Goal: Information Seeking & Learning: Learn about a topic

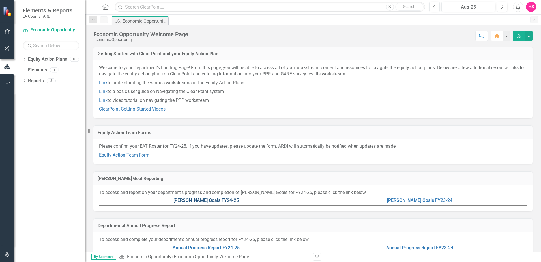
click at [200, 200] on link "[PERSON_NAME] Goals FY24-25" at bounding box center [206, 199] width 65 height 5
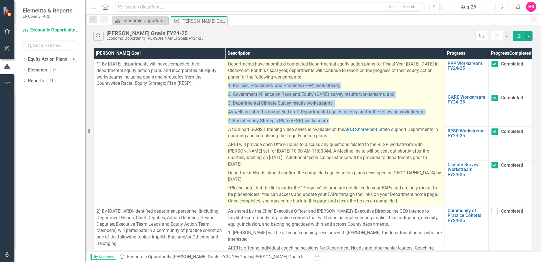
drag, startPoint x: 330, startPoint y: 129, endPoint x: 226, endPoint y: 91, distance: 110.7
click at [226, 91] on td "Departments have submitted completed Departmental equity action plans for Fisca…" at bounding box center [335, 132] width 220 height 147
click at [338, 125] on p "4. Racial Equity Strategic Plan (RESP) workstream." at bounding box center [335, 120] width 214 height 9
click at [331, 125] on p "4. Racial Equity Strategic Plan (RESP) workstream." at bounding box center [335, 120] width 214 height 9
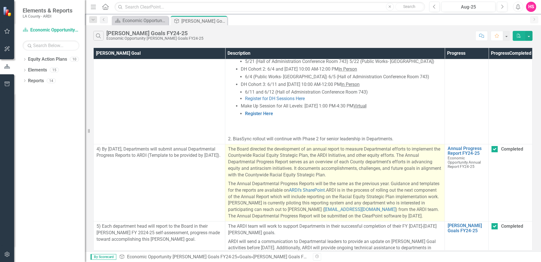
scroll to position [624, 0]
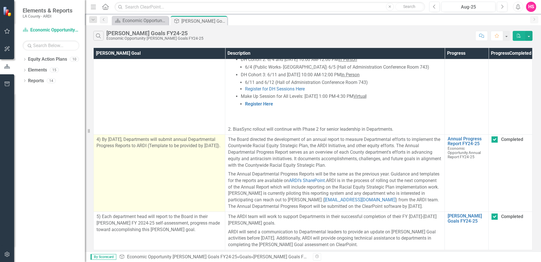
click at [197, 152] on td "4) By [DATE], Departments will submit annual Departmental Progress Reports to A…" at bounding box center [160, 172] width 132 height 77
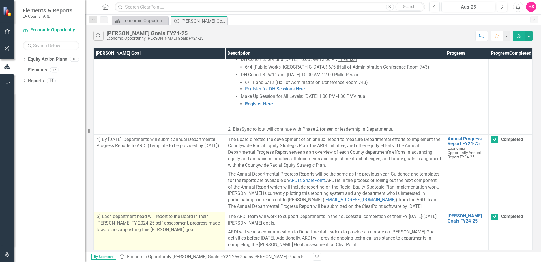
click at [198, 223] on p "5) Each department head will report to the Board in their [PERSON_NAME] FY 2024…" at bounding box center [160, 223] width 126 height 20
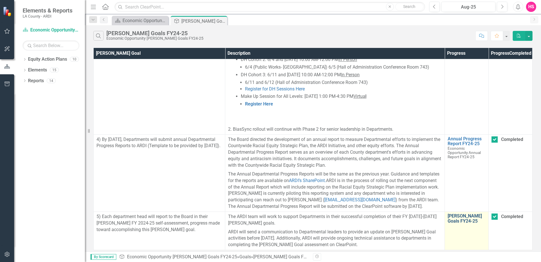
click at [459, 214] on link "[PERSON_NAME] Goals FY24-25" at bounding box center [467, 218] width 38 height 10
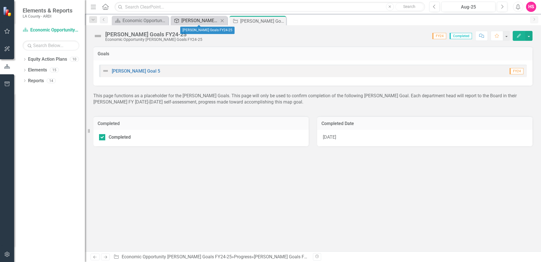
click at [193, 22] on div "[PERSON_NAME] Goals FY24-25" at bounding box center [199, 20] width 37 height 7
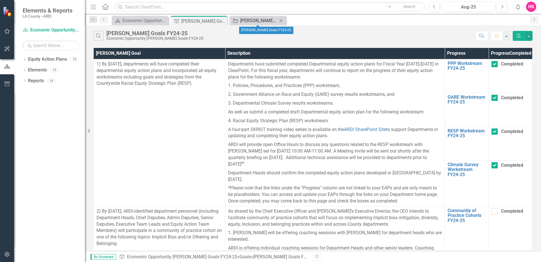
click at [247, 20] on div "[PERSON_NAME] Goals FY24-25" at bounding box center [258, 20] width 37 height 7
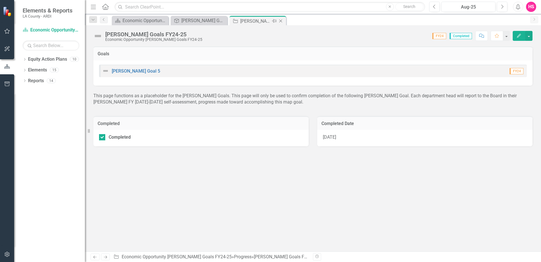
click at [281, 20] on icon "Close" at bounding box center [281, 21] width 6 height 5
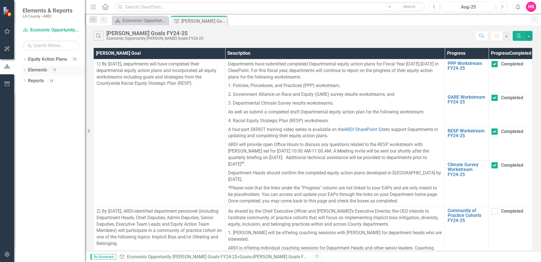
click at [40, 70] on link "Elements" at bounding box center [37, 70] width 19 height 7
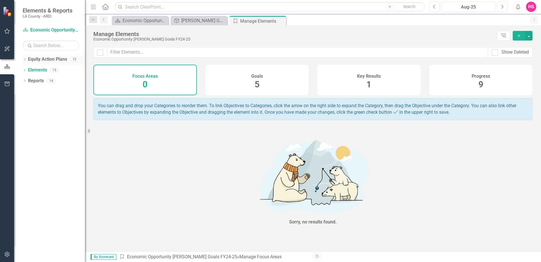
click at [40, 59] on link "Equity Action Plans" at bounding box center [47, 59] width 39 height 7
click at [73, 58] on div "10" at bounding box center [74, 59] width 9 height 5
click at [23, 58] on icon "Dropdown" at bounding box center [25, 59] width 4 height 3
click at [39, 81] on link "Economic Opportunity" at bounding box center [58, 81] width 54 height 7
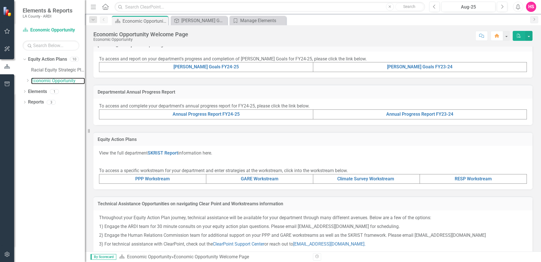
scroll to position [142, 0]
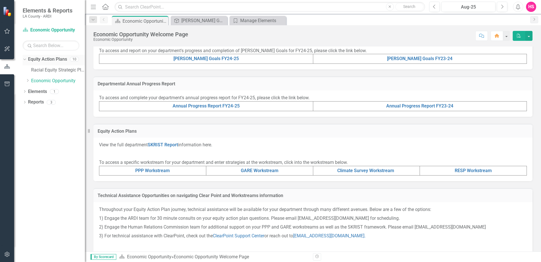
click at [39, 60] on link "Equity Action Plans" at bounding box center [47, 59] width 39 height 7
click at [46, 26] on div "Equity Action Plan Economic Opportunity" at bounding box center [51, 29] width 57 height 9
click at [194, 20] on div "[PERSON_NAME] Goals FY24-25" at bounding box center [199, 20] width 37 height 7
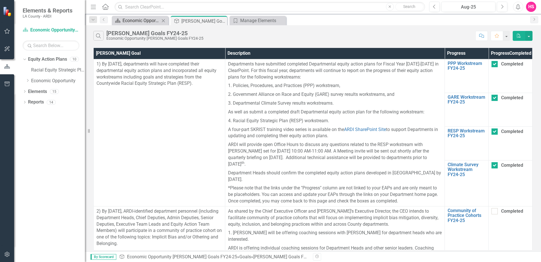
click at [149, 18] on div "Economic Opportunity Welcome Page" at bounding box center [141, 20] width 37 height 7
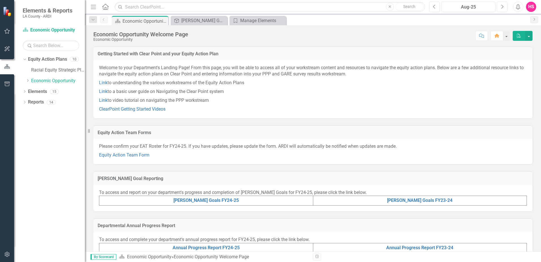
click at [0, 0] on icon "Close" at bounding box center [0, 0] width 0 height 0
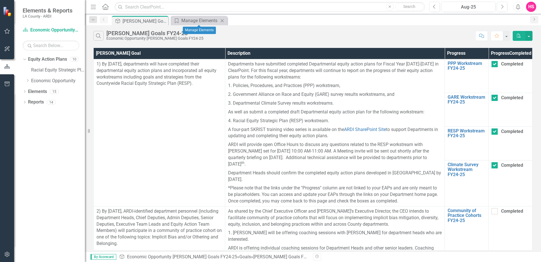
click at [222, 20] on icon "Close" at bounding box center [222, 20] width 6 height 5
click at [46, 82] on link "Economic Opportunity" at bounding box center [58, 81] width 54 height 7
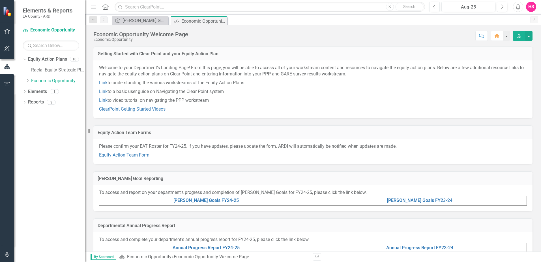
click at [529, 6] on div "HS" at bounding box center [531, 7] width 10 height 10
click at [512, 72] on link "Logout Log Out" at bounding box center [513, 71] width 45 height 10
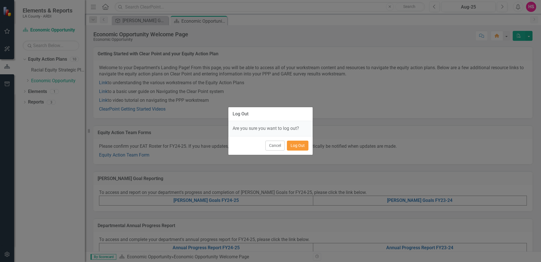
click at [302, 144] on button "Log Out" at bounding box center [298, 145] width 22 height 10
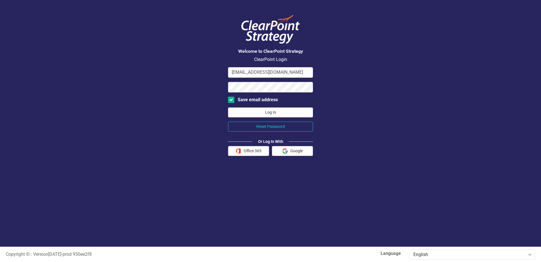
click at [257, 116] on button "Log In" at bounding box center [270, 112] width 85 height 10
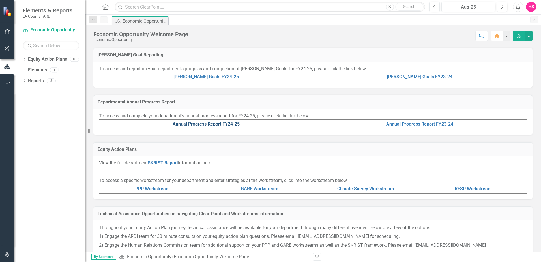
scroll to position [131, 0]
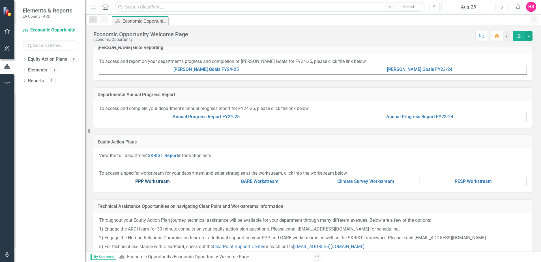
click at [163, 183] on link "PPP Workstream" at bounding box center [152, 180] width 35 height 5
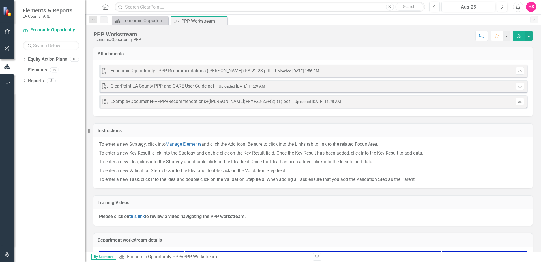
click at [233, 72] on div "Economic Opportunity - PPP Recommendations (ARDI-MAPP) FY 22-23.pdf" at bounding box center [191, 71] width 160 height 7
click at [220, 92] on div "PDF ClearPoint LA County PPP and GARE User Guide.pdf Uploaded Jun 12, 2023 11:2…" at bounding box center [313, 86] width 428 height 12
click at [219, 100] on div "Example+Document+-+PPP+Recommendations+(ARDI-MAPP)+FY+22-23+(2) (1).pdf" at bounding box center [201, 101] width 180 height 7
click at [206, 69] on div "Economic Opportunity - PPP Recommendations (ARDI-MAPP) FY 22-23.pdf" at bounding box center [191, 71] width 160 height 7
click at [113, 68] on div "Economic Opportunity - PPP Recommendations (ARDI-MAPP) FY 22-23.pdf" at bounding box center [191, 71] width 160 height 7
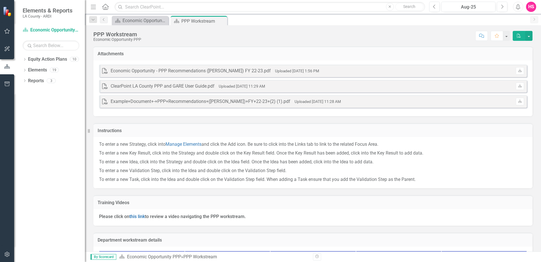
click at [132, 50] on div "Attachments" at bounding box center [312, 53] width 439 height 14
click at [472, 54] on h3 "Attachments" at bounding box center [313, 53] width 431 height 5
click at [109, 57] on td "Attachments" at bounding box center [313, 54] width 431 height 7
drag, startPoint x: 135, startPoint y: 71, endPoint x: 147, endPoint y: 75, distance: 12.5
click at [135, 71] on div "Economic Opportunity - PPP Recommendations (ARDI-MAPP) FY 22-23.pdf" at bounding box center [191, 71] width 160 height 7
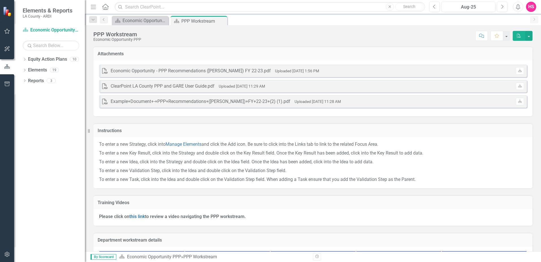
click at [143, 82] on div "PDF ClearPoint LA County PPP and GARE User Guide.pdf Uploaded Jun 12, 2023 11:2…" at bounding box center [313, 86] width 428 height 12
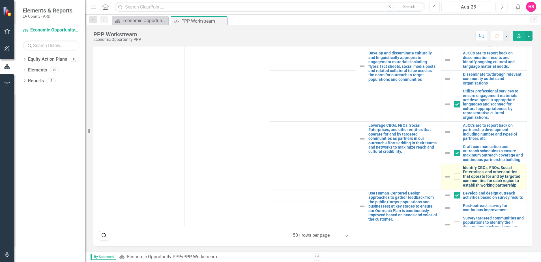
scroll to position [221, 0]
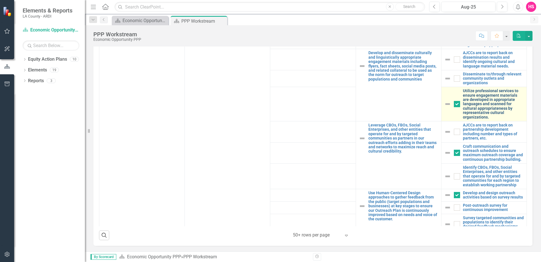
click at [478, 95] on link "Utilize professional services to ensure engagement materials are developed in a…" at bounding box center [493, 104] width 61 height 31
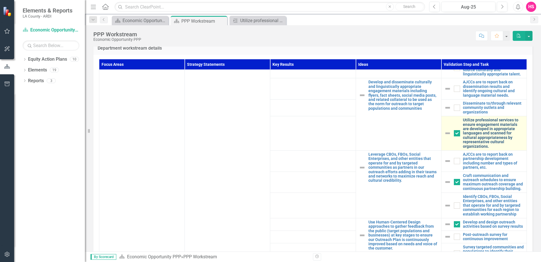
scroll to position [193, 0]
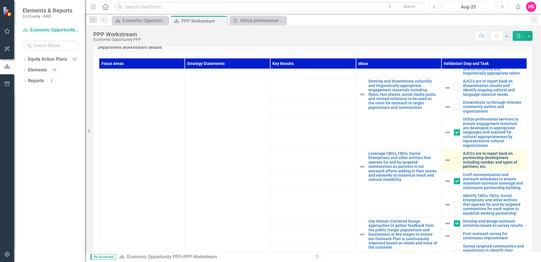
click at [473, 151] on link "AJCCs are to report back on partnership development including number and types …" at bounding box center [493, 160] width 61 height 18
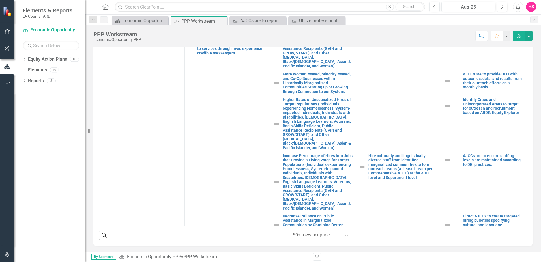
scroll to position [368, 0]
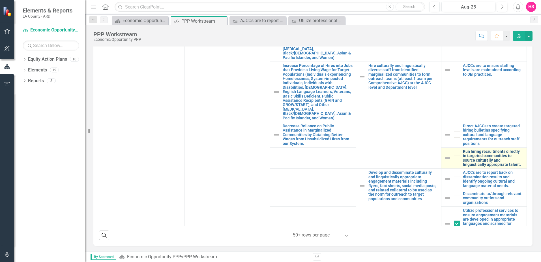
click at [474, 149] on link "Run hiring recruitments directly in targeted communities to source culturally a…" at bounding box center [493, 158] width 61 height 18
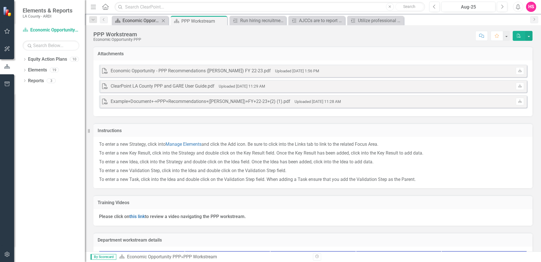
click at [132, 21] on div "Economic Opportunity Welcome Page" at bounding box center [141, 20] width 37 height 7
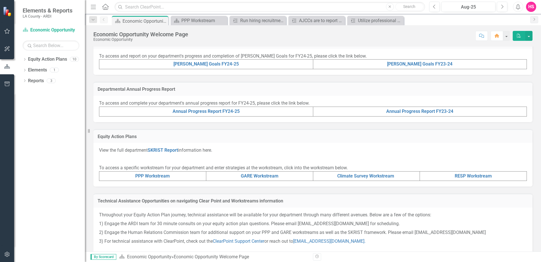
scroll to position [149, 0]
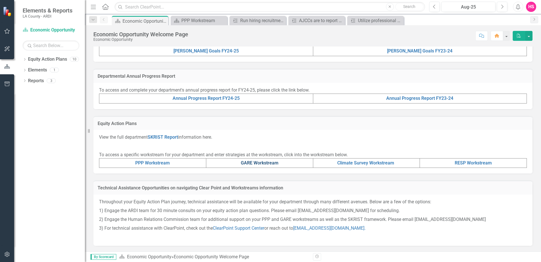
click at [248, 162] on link "GARE Workstream" at bounding box center [260, 162] width 38 height 5
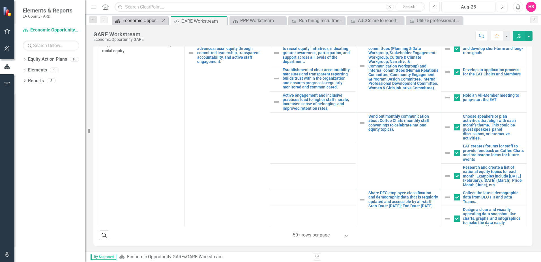
click at [140, 20] on div "Economic Opportunity Welcome Page" at bounding box center [141, 20] width 37 height 7
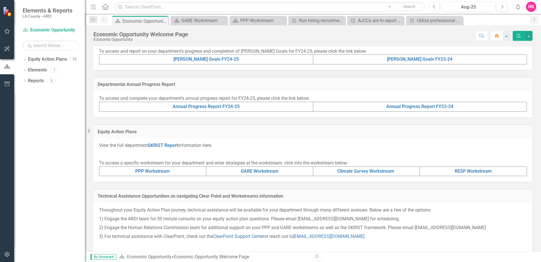
scroll to position [142, 0]
click at [458, 169] on link "RESP Workstream" at bounding box center [473, 170] width 37 height 5
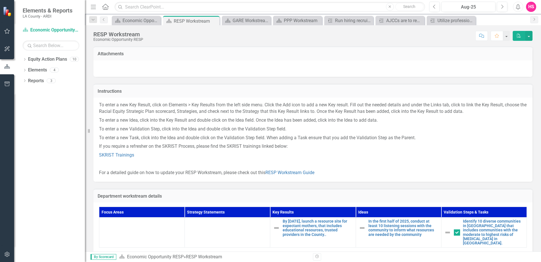
scroll to position [17, 0]
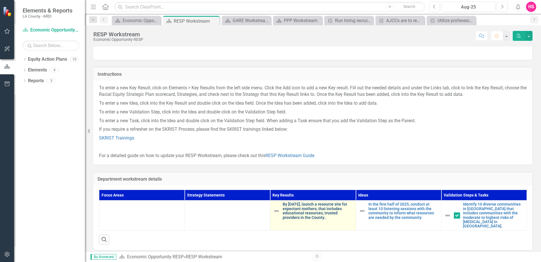
click at [305, 209] on link "By December 31, 2026, launch a resource site for expectant mothers, that includ…" at bounding box center [318, 211] width 70 height 18
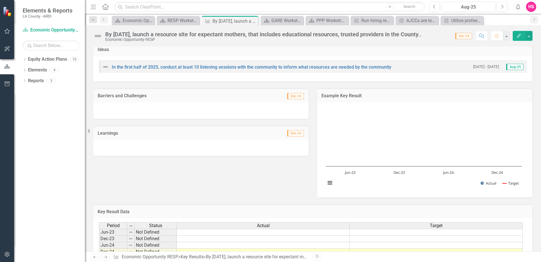
scroll to position [57, 0]
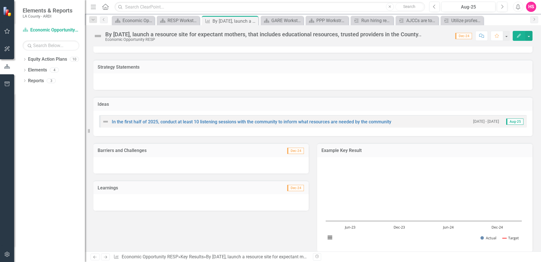
click at [512, 125] on span "Aug-25" at bounding box center [514, 121] width 17 height 6
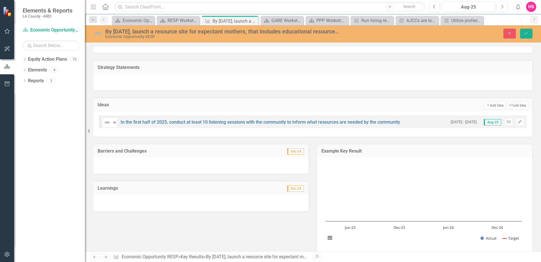
click at [486, 125] on span "Aug-25" at bounding box center [492, 122] width 17 height 6
click at [516, 125] on button "Edit" at bounding box center [520, 121] width 8 height 7
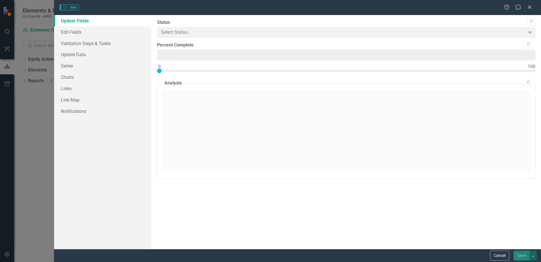
type input "0"
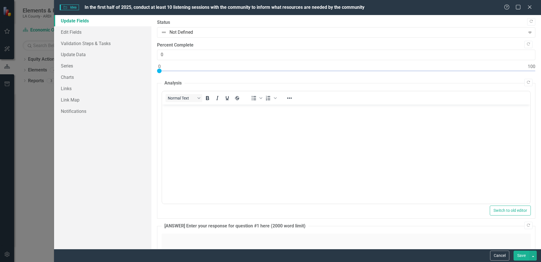
scroll to position [0, 0]
click at [187, 58] on input "0" at bounding box center [346, 55] width 379 height 10
click at [66, 31] on link "Edit Fields" at bounding box center [102, 31] width 97 height 11
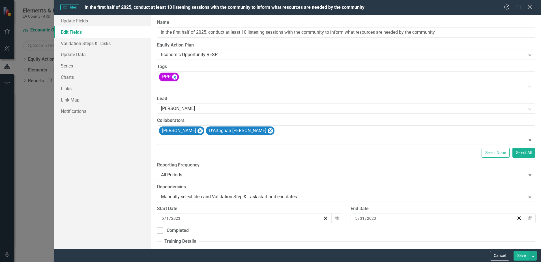
click at [531, 8] on icon "Close" at bounding box center [529, 6] width 7 height 5
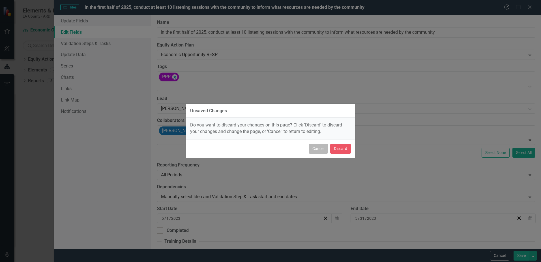
click at [317, 150] on button "Cancel" at bounding box center [318, 149] width 19 height 10
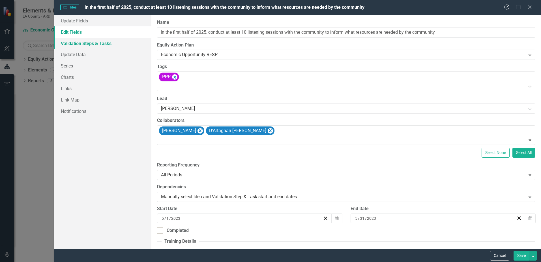
click at [75, 42] on link "Validation Steps & Tasks" at bounding box center [102, 43] width 97 height 11
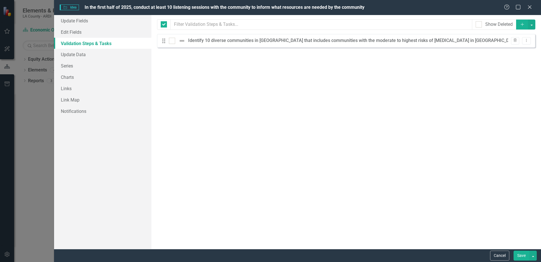
checkbox input "false"
click at [76, 52] on link "Update Data" at bounding box center [102, 54] width 97 height 11
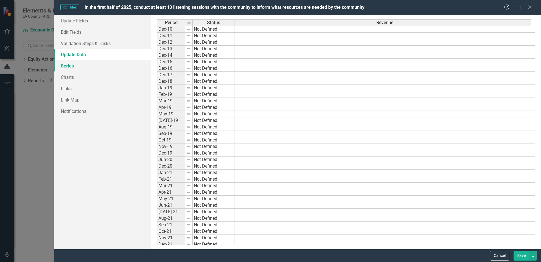
click at [72, 66] on link "Series" at bounding box center [102, 65] width 97 height 11
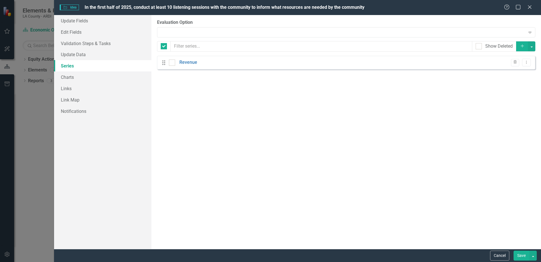
checkbox input "false"
click at [72, 78] on link "Charts" at bounding box center [102, 76] width 97 height 11
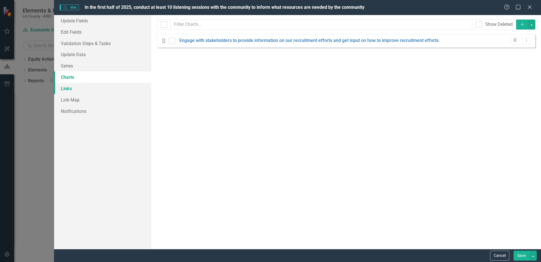
click at [70, 88] on link "Links" at bounding box center [102, 88] width 97 height 11
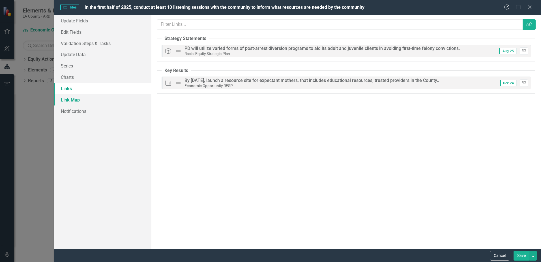
click at [72, 101] on link "Link Map" at bounding box center [102, 99] width 97 height 11
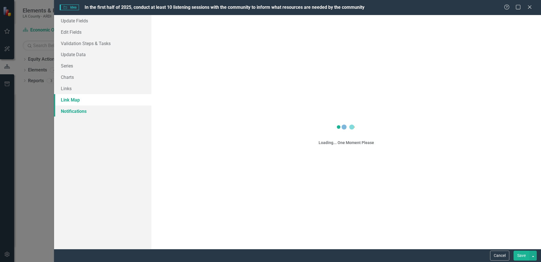
click at [72, 112] on link "Notifications" at bounding box center [102, 110] width 97 height 11
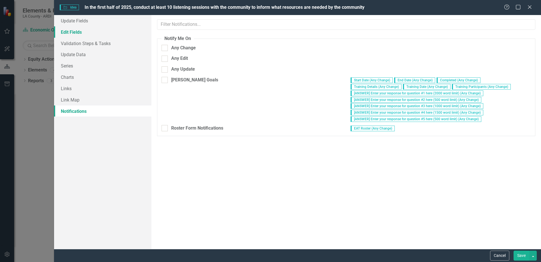
click at [66, 32] on link "Edit Fields" at bounding box center [102, 31] width 97 height 11
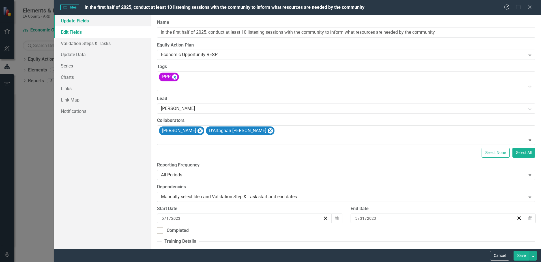
click at [97, 22] on link "Update Fields" at bounding box center [102, 20] width 97 height 11
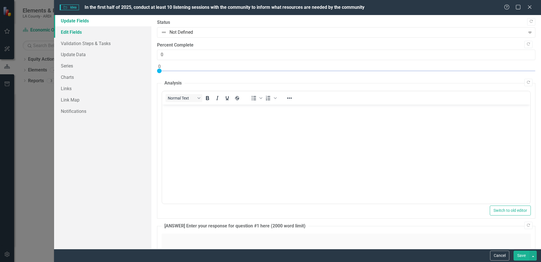
click at [92, 32] on link "Edit Fields" at bounding box center [102, 31] width 97 height 11
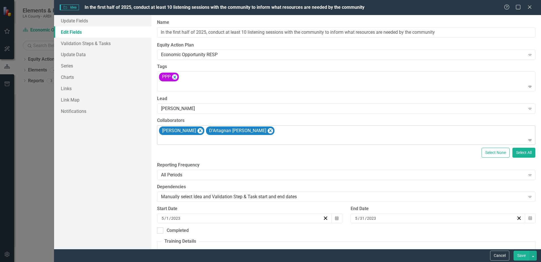
click at [284, 135] on div "Arnold Chandler D'Artagnan Scorza" at bounding box center [346, 134] width 377 height 19
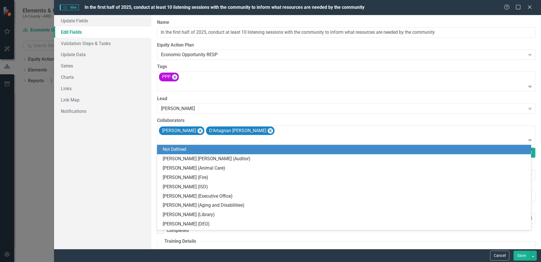
click at [118, 143] on div "Update Fields Edit Fields Validation Steps & Tasks Update Data Series Charts Li…" at bounding box center [102, 132] width 97 height 234
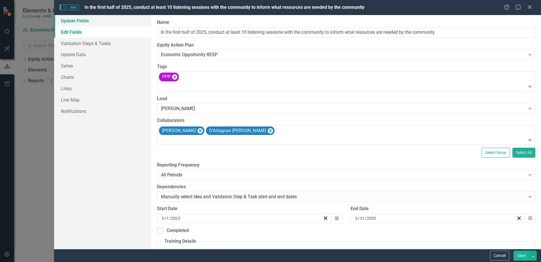
click at [83, 23] on link "Update Fields" at bounding box center [102, 20] width 97 height 11
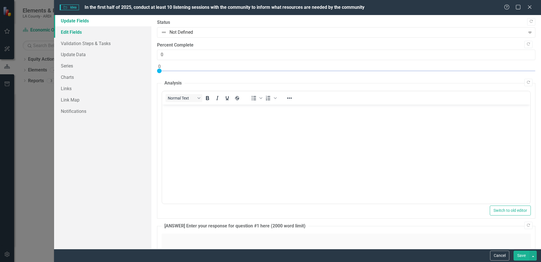
click at [84, 32] on link "Edit Fields" at bounding box center [102, 31] width 97 height 11
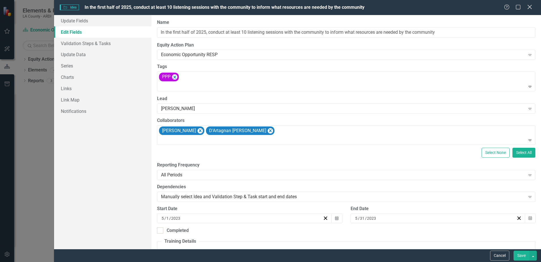
click at [530, 7] on icon at bounding box center [530, 7] width 4 height 4
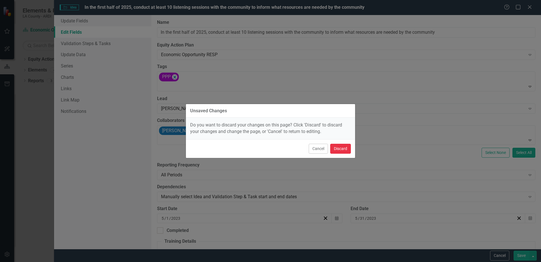
click at [344, 150] on button "Discard" at bounding box center [340, 149] width 21 height 10
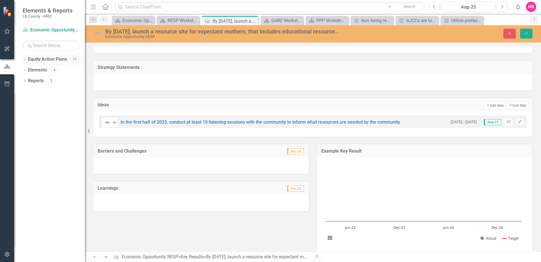
click at [25, 60] on icon "Dropdown" at bounding box center [25, 59] width 4 height 3
click at [29, 81] on icon "Dropdown" at bounding box center [27, 80] width 4 height 3
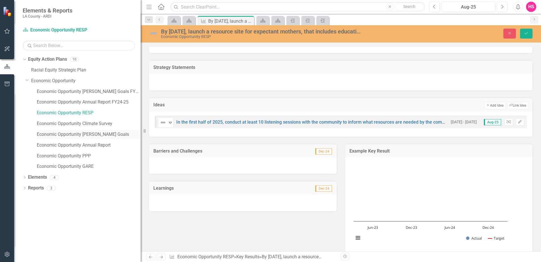
scroll to position [57, 0]
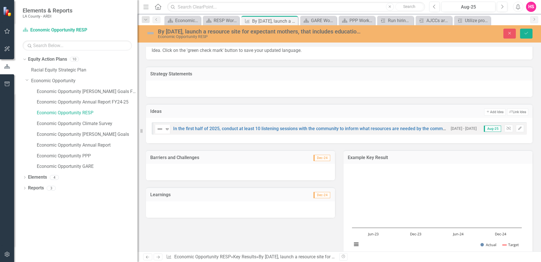
drag, startPoint x: 86, startPoint y: 117, endPoint x: 138, endPoint y: 129, distance: 53.5
click at [138, 129] on div "Resize" at bounding box center [140, 131] width 5 height 262
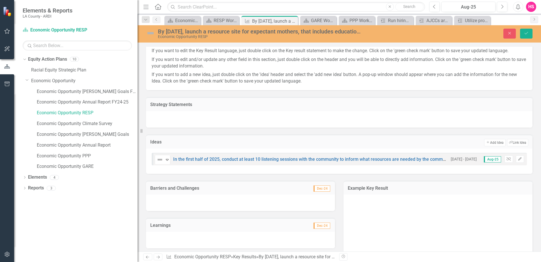
scroll to position [0, 0]
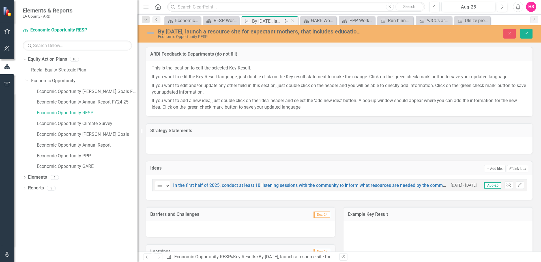
click at [293, 21] on icon "Close" at bounding box center [293, 21] width 6 height 5
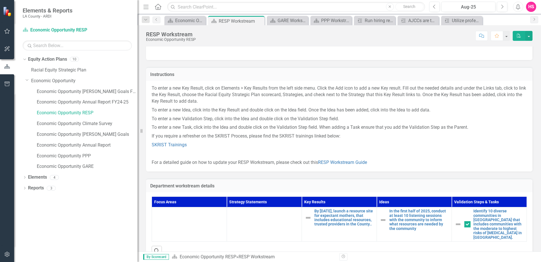
scroll to position [32, 0]
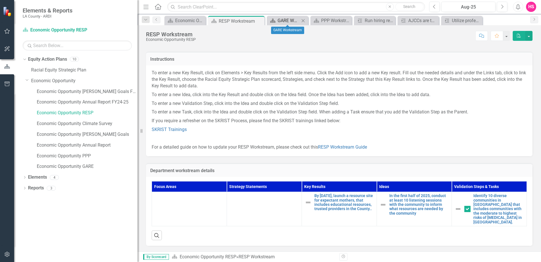
click at [287, 22] on div "GARE Workstream" at bounding box center [289, 20] width 22 height 7
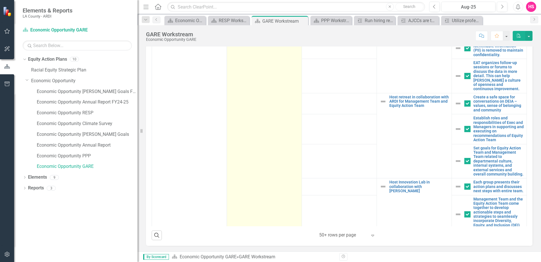
scroll to position [278, 0]
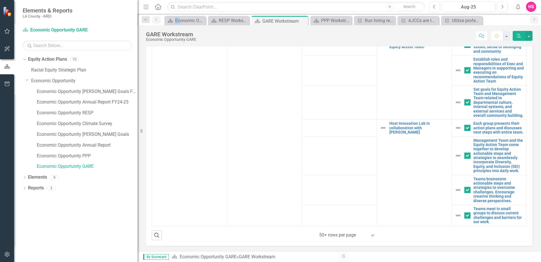
drag, startPoint x: 176, startPoint y: 17, endPoint x: 179, endPoint y: 16, distance: 3.7
click at [179, 16] on div "Dropdown Search Equity Action Plan Economic Opportunity Welcome Page Close Equi…" at bounding box center [340, 19] width 404 height 11
drag, startPoint x: 179, startPoint y: 16, endPoint x: 179, endPoint y: 21, distance: 5.1
click at [179, 21] on div "Economic Opportunity Welcome Page" at bounding box center [186, 20] width 22 height 7
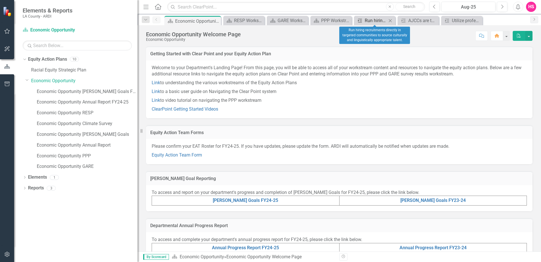
click at [375, 20] on div "Run hiring recruitments directly in targeted communities to source culturally a…" at bounding box center [376, 20] width 22 height 7
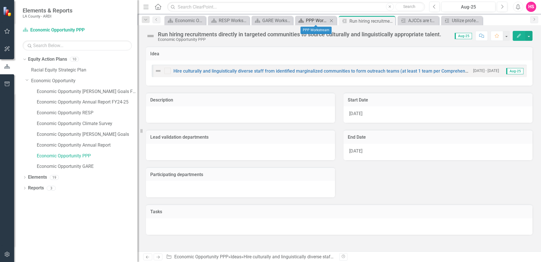
click at [317, 19] on div "PPP Workstream" at bounding box center [317, 20] width 22 height 7
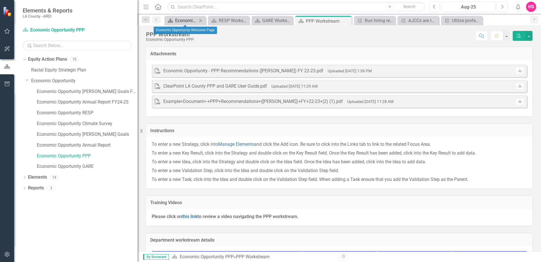
click at [183, 20] on div "Economic Opportunity Welcome Page" at bounding box center [186, 20] width 22 height 7
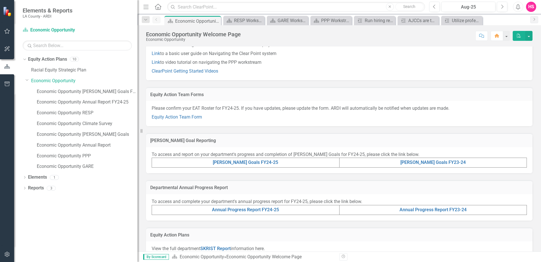
scroll to position [142, 0]
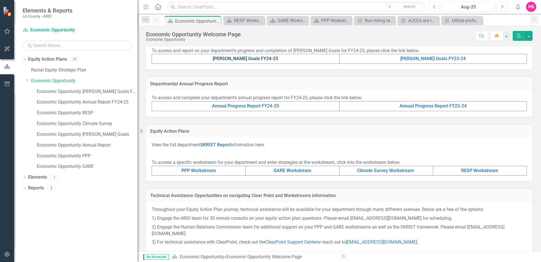
click at [238, 58] on link "[PERSON_NAME] Goals FY24-25" at bounding box center [245, 58] width 65 height 5
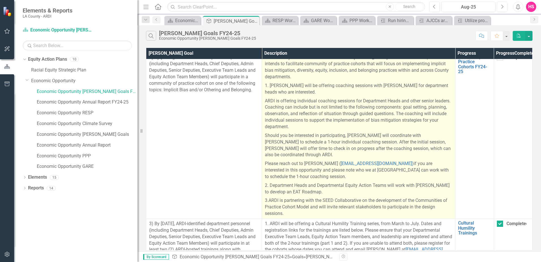
scroll to position [170, 0]
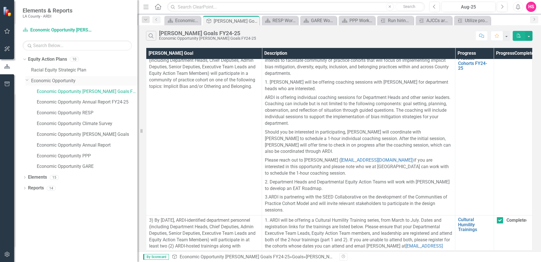
click at [28, 80] on icon "Dropdown" at bounding box center [26, 80] width 3 height 4
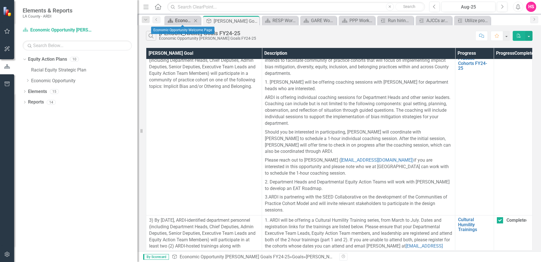
click at [181, 18] on div "Economic Opportunity Welcome Page" at bounding box center [183, 20] width 17 height 7
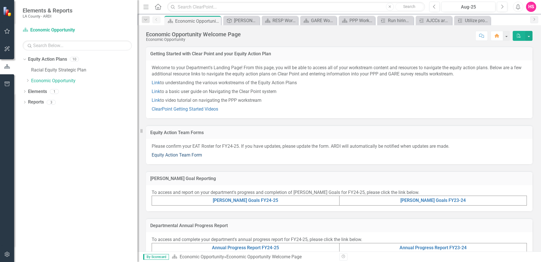
click at [189, 154] on link "Equity Action Team Form" at bounding box center [177, 154] width 50 height 5
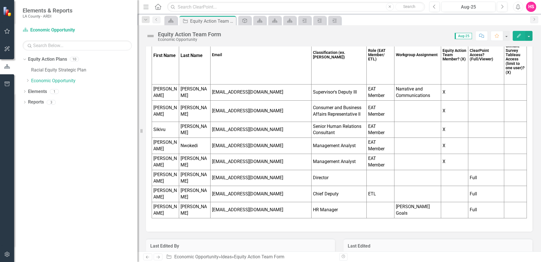
scroll to position [114, 0]
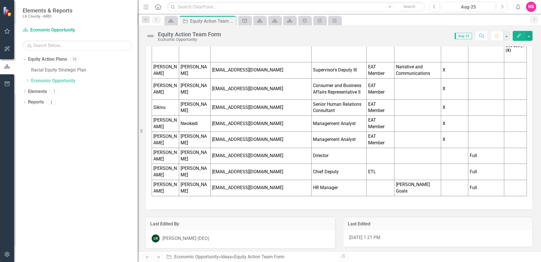
drag, startPoint x: 199, startPoint y: 188, endPoint x: 161, endPoint y: 187, distance: 38.0
click at [161, 187] on tr "Lilian Ramirez lramirez@opportunity.lacounty.gov HR Manager MAPP Goals Full" at bounding box center [339, 188] width 375 height 16
drag, startPoint x: 196, startPoint y: 118, endPoint x: 161, endPoint y: 118, distance: 34.8
click at [161, 116] on tr "Sikivu Hutchinson shutchinson@opportunity.lacounty.gov Senior Human Relations C…" at bounding box center [339, 107] width 375 height 16
drag, startPoint x: 196, startPoint y: 117, endPoint x: 160, endPoint y: 117, distance: 36.2
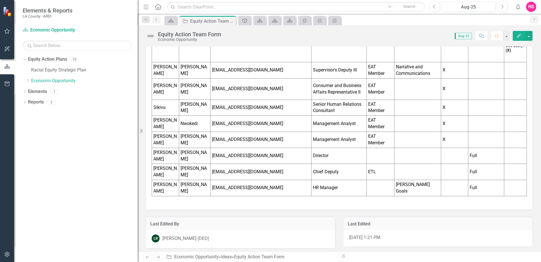
click at [160, 116] on tr "Sikivu Hutchinson shutchinson@opportunity.lacounty.gov Senior Human Relations C…" at bounding box center [339, 107] width 375 height 16
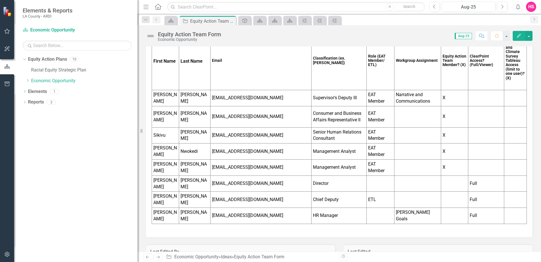
scroll to position [57, 0]
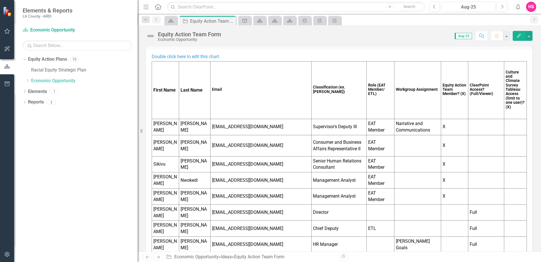
drag, startPoint x: 163, startPoint y: 133, endPoint x: 197, endPoint y: 134, distance: 34.6
click at [197, 134] on tr "Jarrod Degonia jdegonia@opportunity.lacounty.gov Supervisor's Deputy III EAT Me…" at bounding box center [339, 127] width 375 height 16
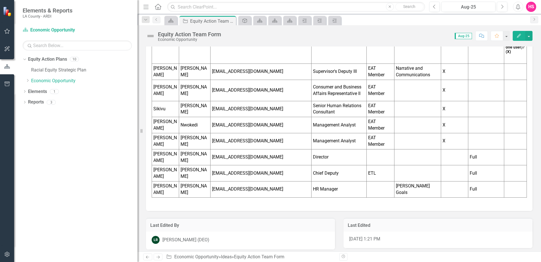
scroll to position [114, 0]
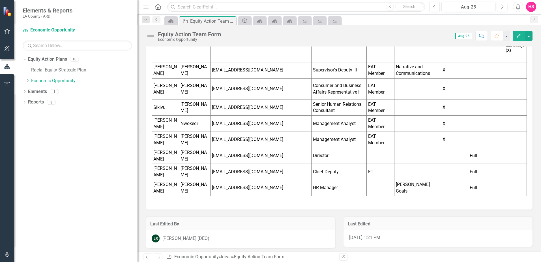
drag, startPoint x: 165, startPoint y: 115, endPoint x: 193, endPoint y: 118, distance: 28.2
click at [193, 116] on tr "Sikivu Hutchinson shutchinson@opportunity.lacounty.gov Senior Human Relations C…" at bounding box center [339, 107] width 375 height 16
drag, startPoint x: 157, startPoint y: 188, endPoint x: 194, endPoint y: 189, distance: 37.1
click at [194, 189] on tr "Lilian Ramirez lramirez@opportunity.lacounty.gov HR Manager MAPP Goals Full" at bounding box center [339, 188] width 375 height 16
drag, startPoint x: 163, startPoint y: 164, endPoint x: 200, endPoint y: 167, distance: 37.2
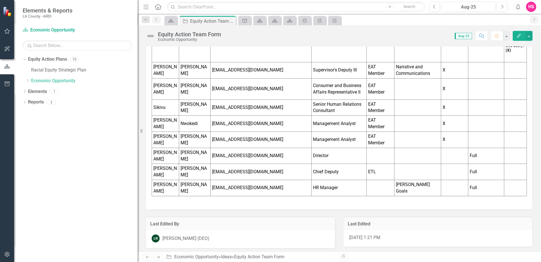
click at [200, 164] on tr "Kelly LoBianco klobianco@opportunity.lacounty.gov Director Full" at bounding box center [339, 156] width 375 height 16
drag, startPoint x: 196, startPoint y: 76, endPoint x: 155, endPoint y: 76, distance: 41.9
click at [155, 76] on tr "Jarrod Degonia jdegonia@opportunity.lacounty.gov Supervisor's Deputy III EAT Me…" at bounding box center [339, 70] width 375 height 16
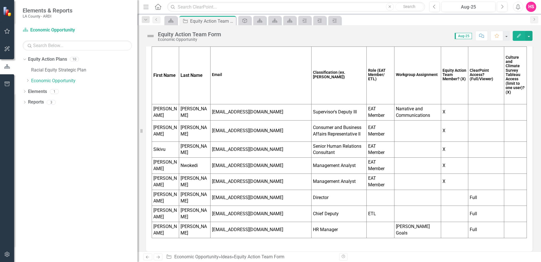
scroll to position [85, 0]
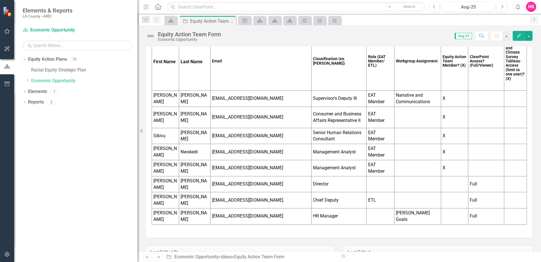
drag, startPoint x: 166, startPoint y: 204, endPoint x: 153, endPoint y: 205, distance: 12.5
click at [153, 205] on td "Jessica" at bounding box center [165, 200] width 27 height 16
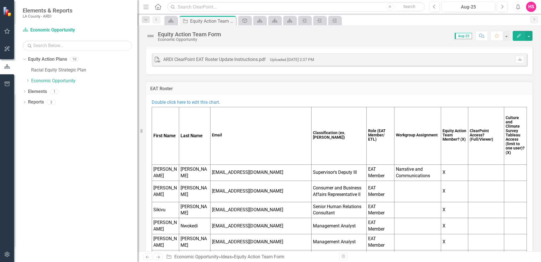
scroll to position [0, 0]
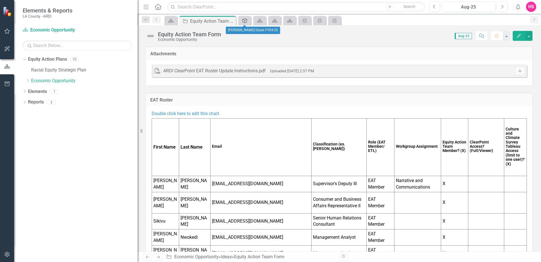
click at [244, 20] on icon "Strategy Statement" at bounding box center [245, 20] width 6 height 5
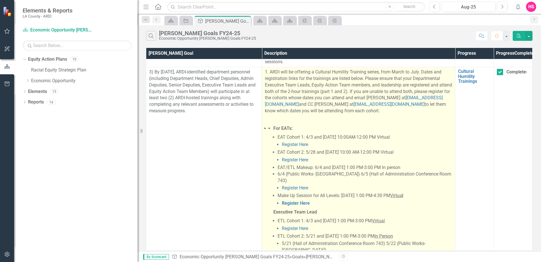
scroll to position [255, 0]
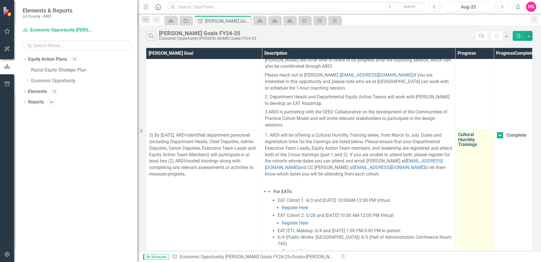
click at [471, 137] on link "Cultural Humility Trainings" at bounding box center [474, 139] width 33 height 15
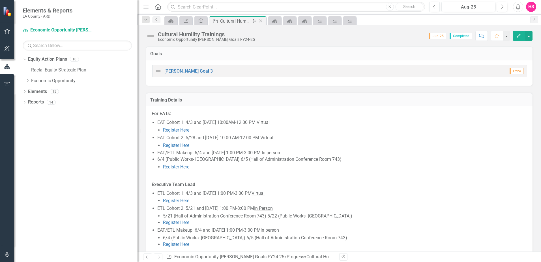
click at [262, 22] on icon "Close" at bounding box center [261, 21] width 6 height 5
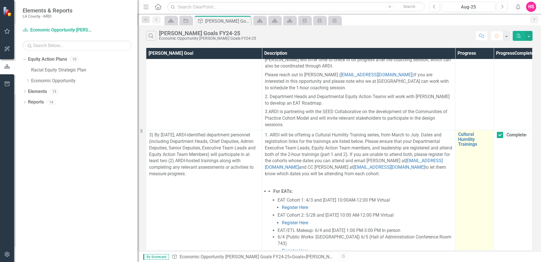
scroll to position [255, 0]
click at [470, 140] on link "Cultural Humility Trainings" at bounding box center [474, 139] width 33 height 15
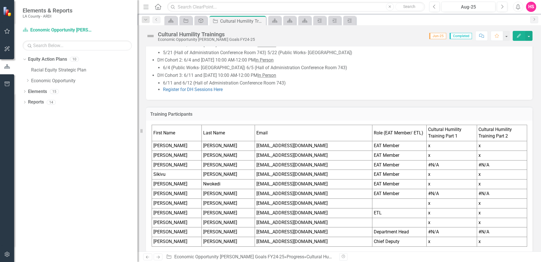
scroll to position [301, 0]
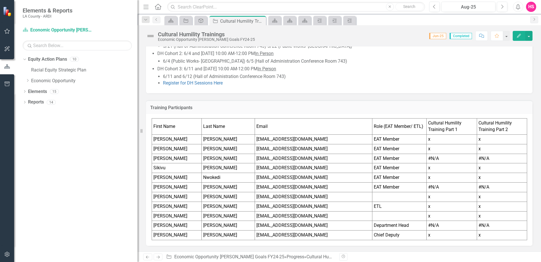
click at [208, 114] on div "Training Participants" at bounding box center [339, 107] width 387 height 14
click at [443, 198] on td "x" at bounding box center [452, 197] width 50 height 10
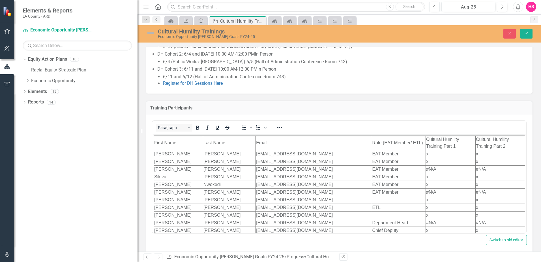
scroll to position [0, 0]
click at [508, 33] on icon "Close" at bounding box center [509, 33] width 5 height 4
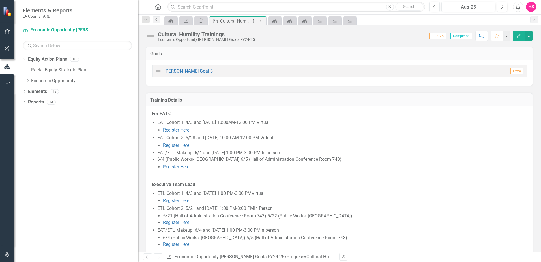
click at [263, 21] on icon "Close" at bounding box center [261, 21] width 6 height 5
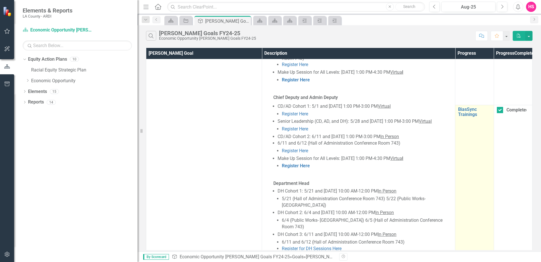
scroll to position [538, 0]
click at [469, 106] on link "BiasSync Trainings" at bounding box center [474, 111] width 33 height 10
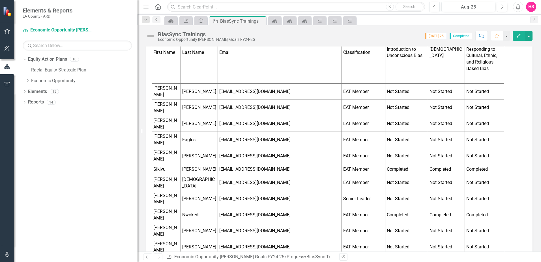
scroll to position [226, 0]
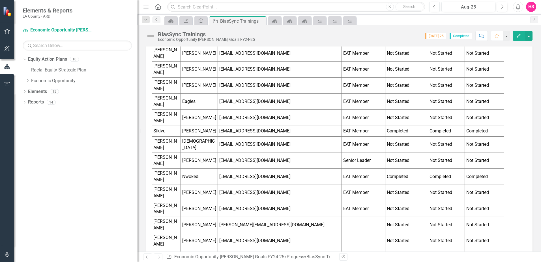
drag, startPoint x: 480, startPoint y: 193, endPoint x: 411, endPoint y: 193, distance: 69.1
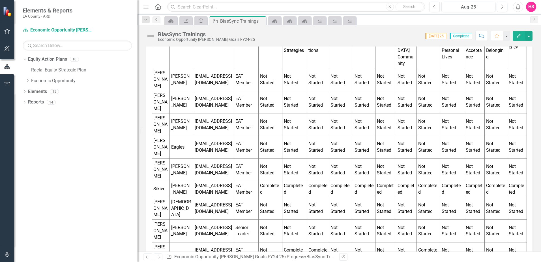
scroll to position [598, 0]
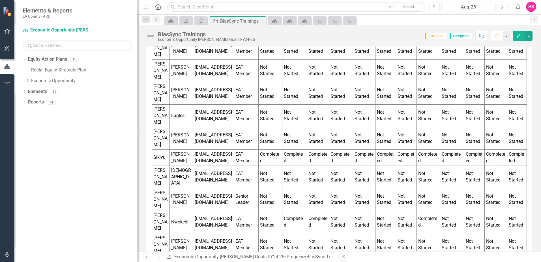
drag, startPoint x: 512, startPoint y: 213, endPoint x: 233, endPoint y: 205, distance: 279.3
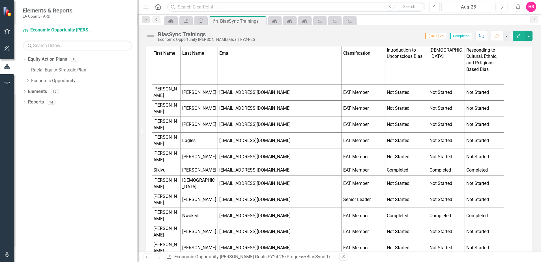
scroll to position [201, 0]
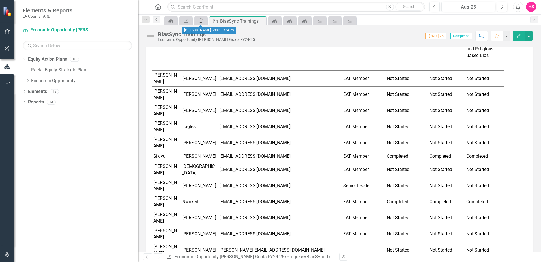
click at [199, 19] on icon at bounding box center [201, 20] width 5 height 5
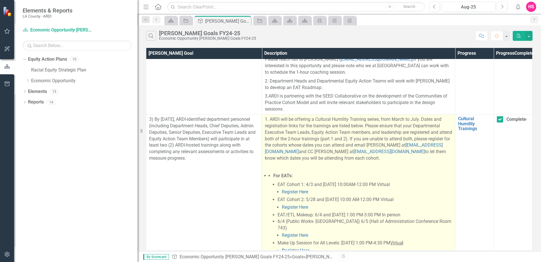
scroll to position [283, 0]
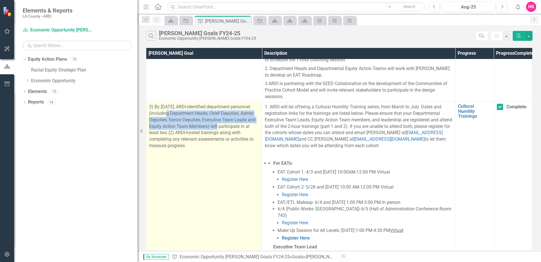
drag, startPoint x: 241, startPoint y: 127, endPoint x: 173, endPoint y: 112, distance: 70.1
click at [173, 112] on p "3) By [DATE], ARDI-identified department personnel (including Department Heads,…" at bounding box center [204, 126] width 110 height 45
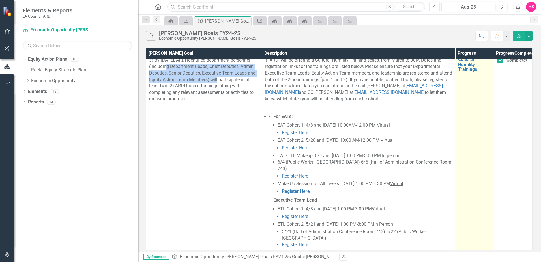
scroll to position [255, 0]
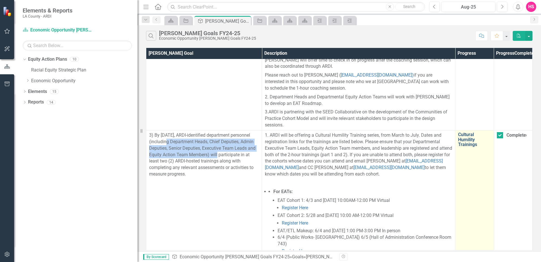
click at [467, 141] on link "Cultural Humility Trainings" at bounding box center [474, 139] width 33 height 15
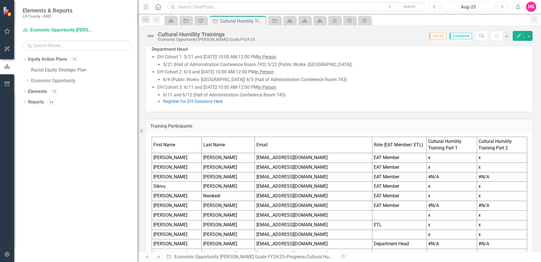
scroll to position [273, 0]
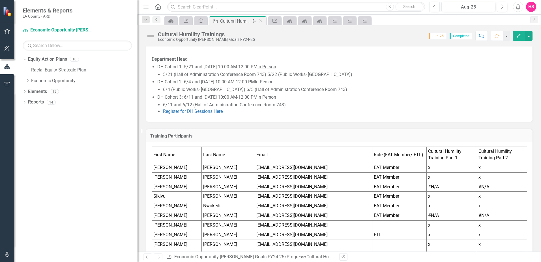
click at [262, 22] on icon at bounding box center [260, 21] width 3 height 3
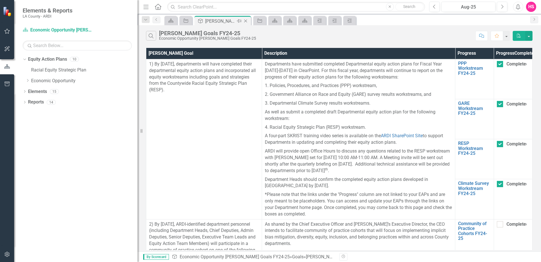
click at [205, 21] on div "[PERSON_NAME] Goals FY24-25" at bounding box center [220, 21] width 30 height 7
click at [467, 155] on link "RESP Workstream FY24-25" at bounding box center [474, 148] width 33 height 15
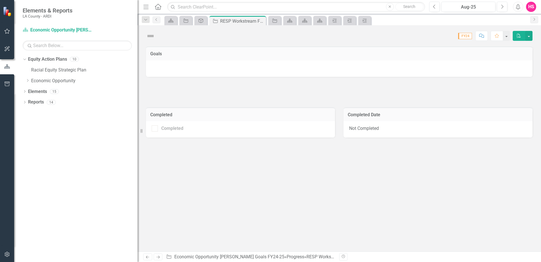
checkbox input "true"
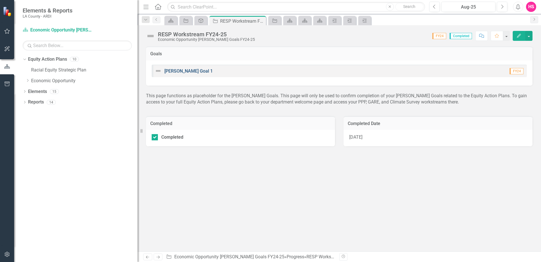
click at [171, 70] on link "[PERSON_NAME] Goal 1" at bounding box center [188, 70] width 48 height 5
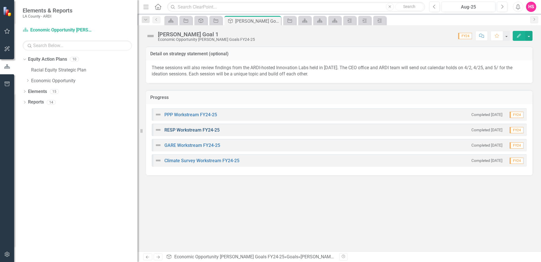
click at [185, 132] on link "RESP Workstream FY24-25" at bounding box center [191, 129] width 55 height 5
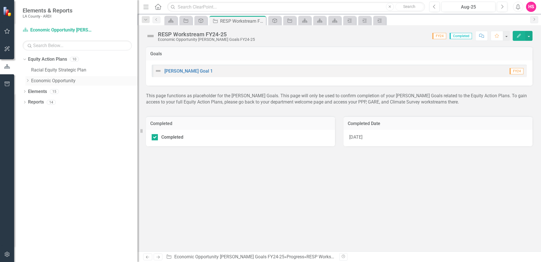
click at [29, 78] on div "Dropdown Economic Opportunity" at bounding box center [81, 80] width 112 height 9
click at [27, 80] on icon "Dropdown" at bounding box center [27, 80] width 4 height 3
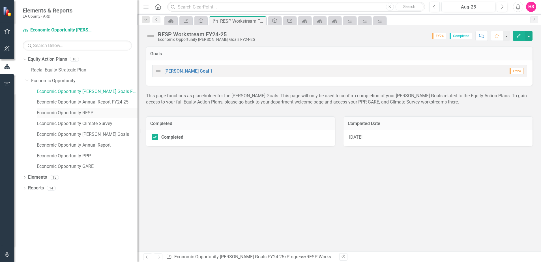
click at [45, 110] on link "Economic Opportunity RESP" at bounding box center [87, 113] width 101 height 7
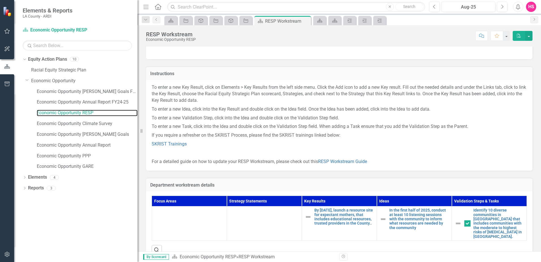
scroll to position [32, 0]
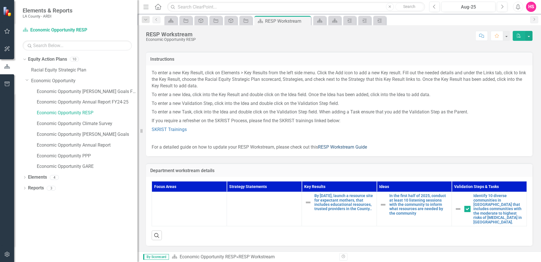
click at [338, 147] on link "RESP Workstream Guide" at bounding box center [342, 146] width 49 height 5
